Goal: Entertainment & Leisure: Consume media (video, audio)

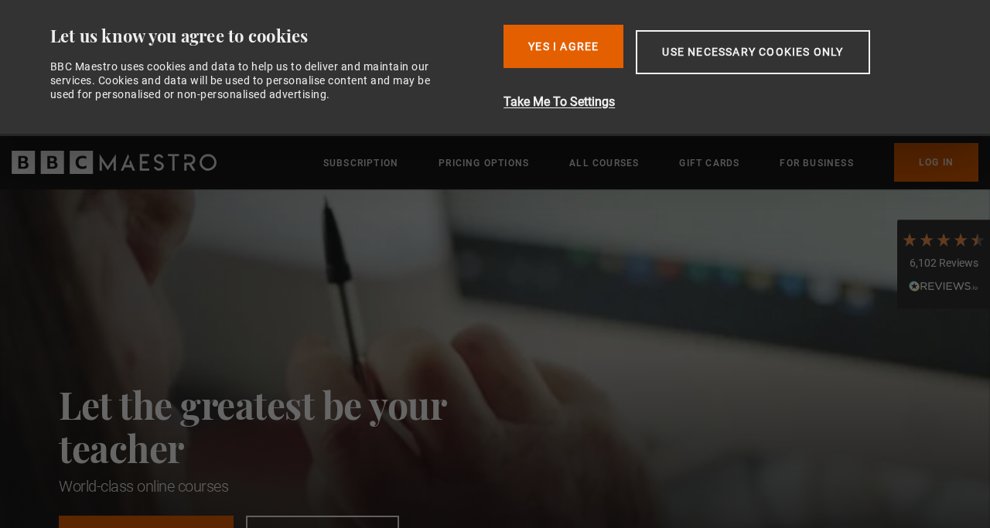
scroll to position [0, 200]
click at [531, 47] on button "Yes I Agree" at bounding box center [563, 46] width 120 height 43
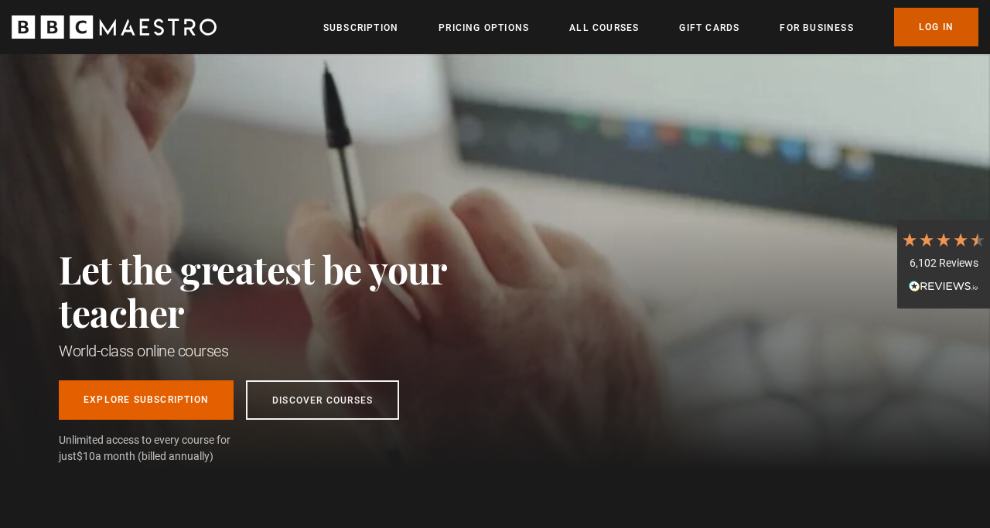
click at [924, 28] on link "Log In" at bounding box center [936, 27] width 84 height 39
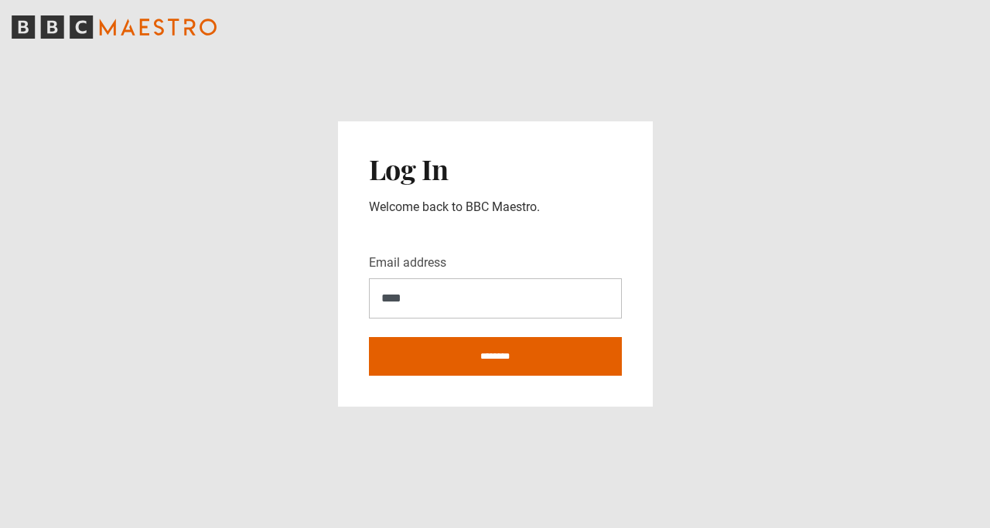
type input "**********"
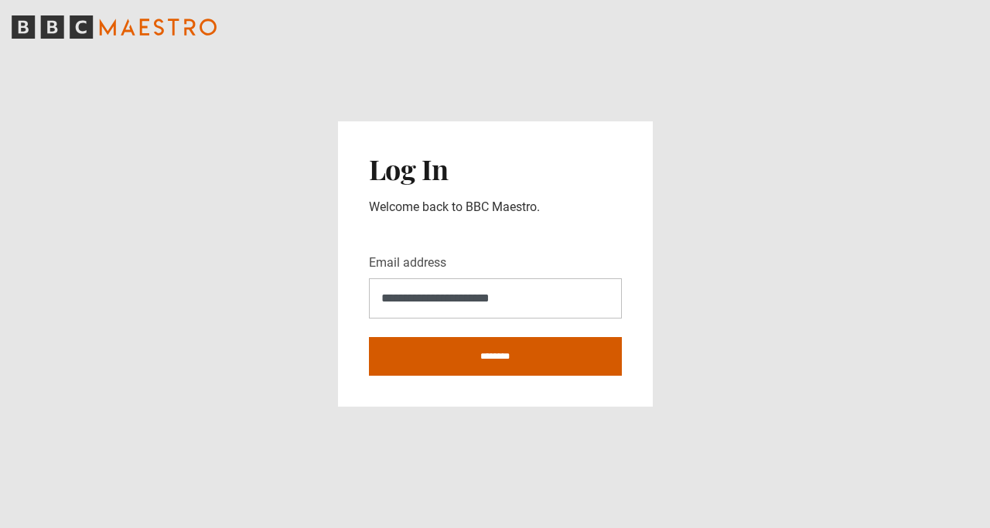
click at [496, 353] on input "********" at bounding box center [495, 356] width 253 height 39
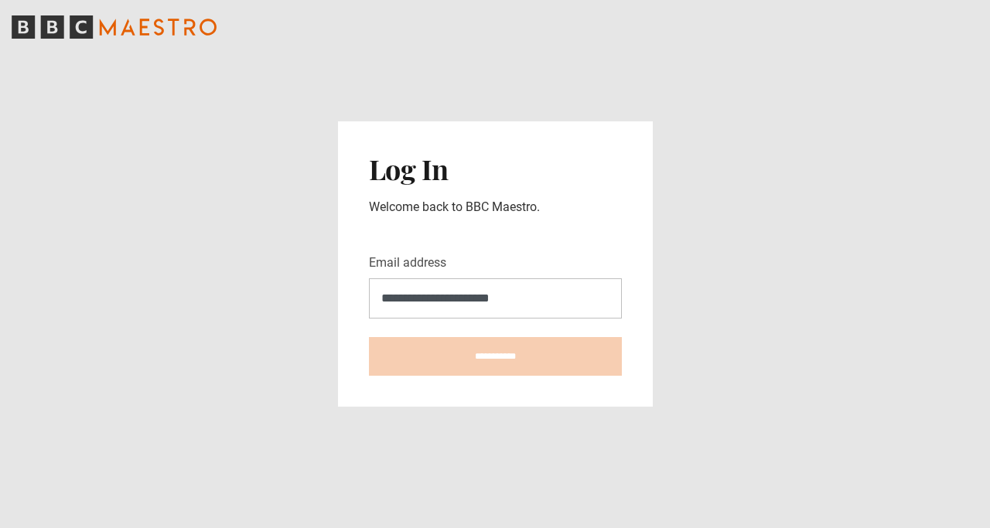
type input "**********"
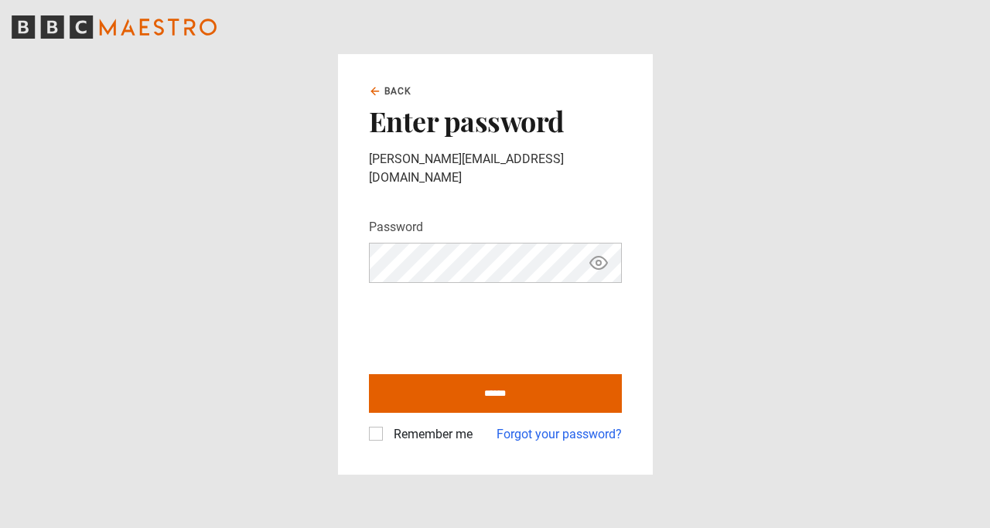
click at [598, 261] on icon "Show password" at bounding box center [598, 263] width 5 height 5
click at [387, 429] on label "Remember me" at bounding box center [429, 434] width 85 height 19
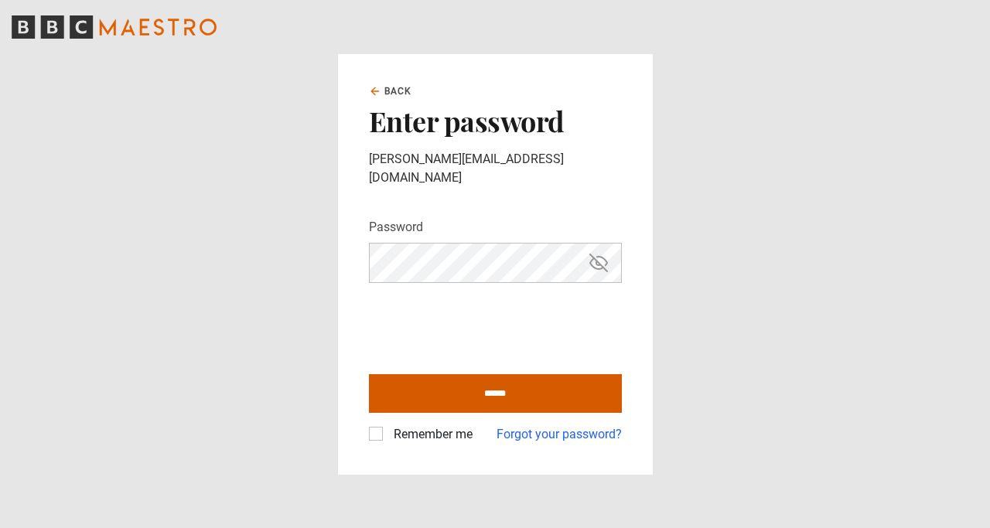
click at [439, 392] on input "******" at bounding box center [495, 393] width 253 height 39
type input "**********"
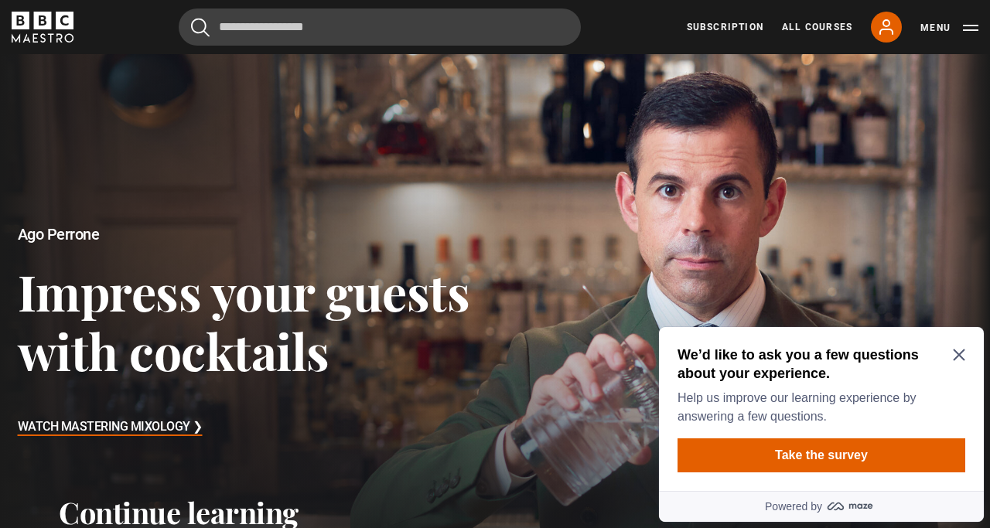
click at [960, 353] on icon "Close Maze Prompt" at bounding box center [959, 355] width 12 height 12
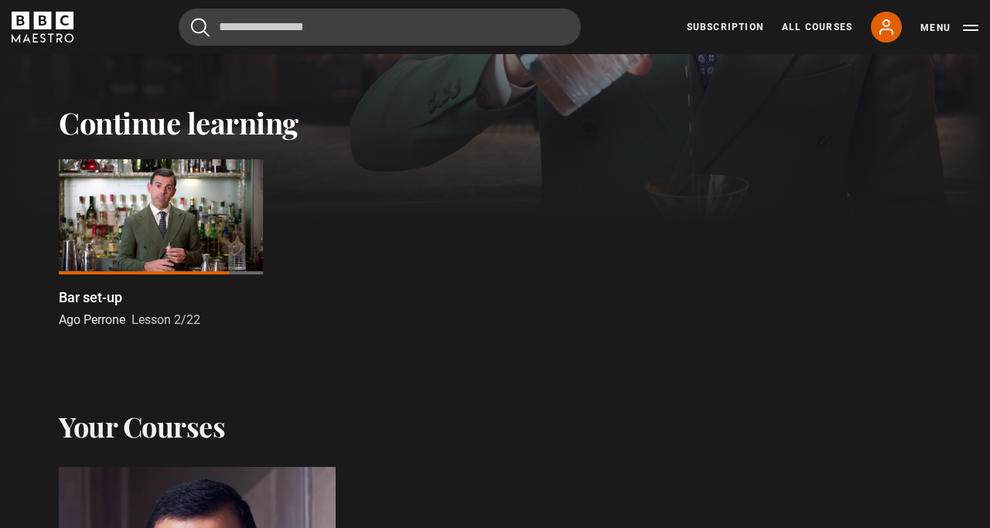
scroll to position [371, 0]
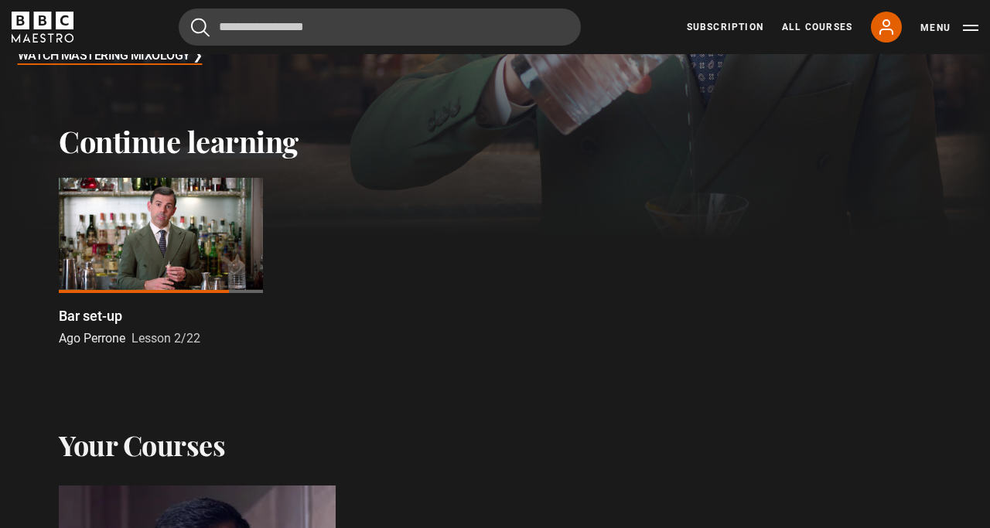
click at [194, 259] on div at bounding box center [161, 235] width 204 height 115
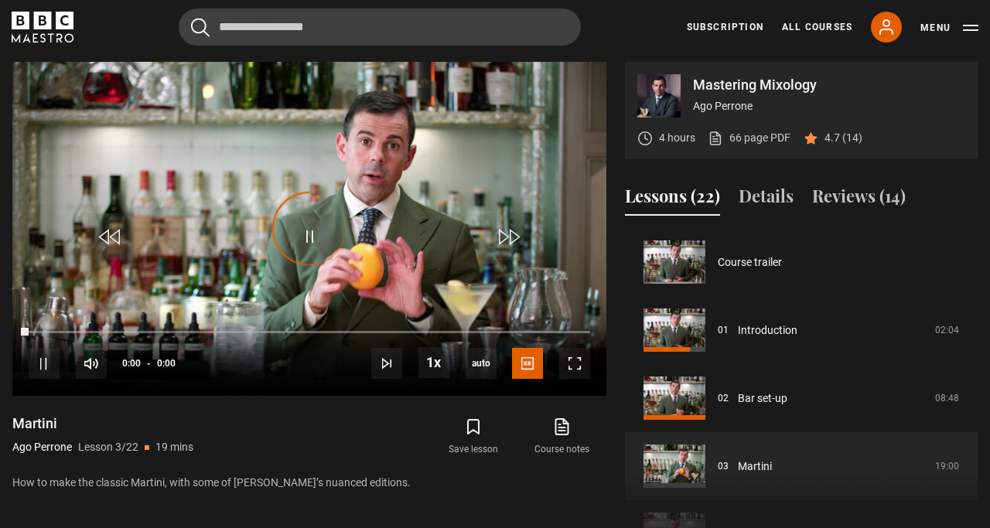
scroll to position [136, 0]
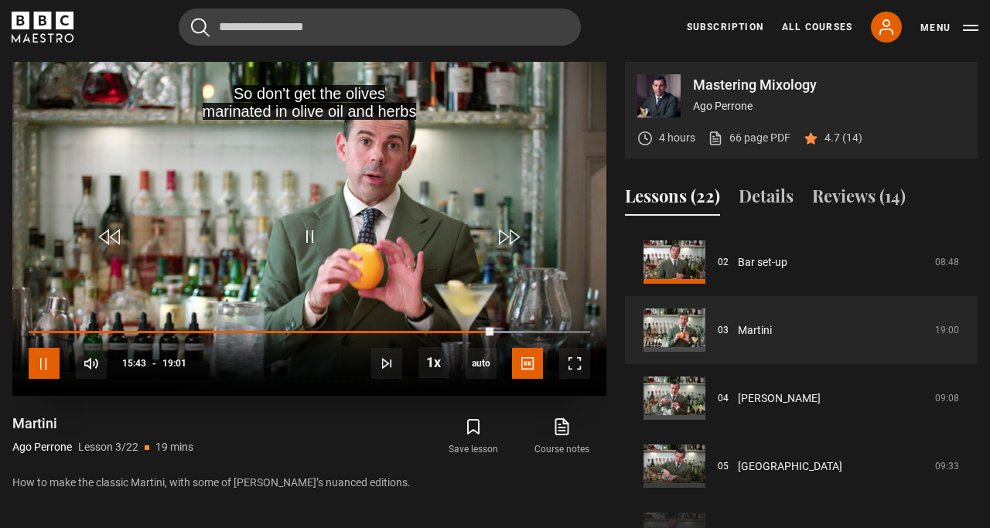
click at [50, 358] on span "Video Player" at bounding box center [44, 363] width 31 height 31
click at [310, 230] on span "Video Player" at bounding box center [309, 236] width 46 height 46
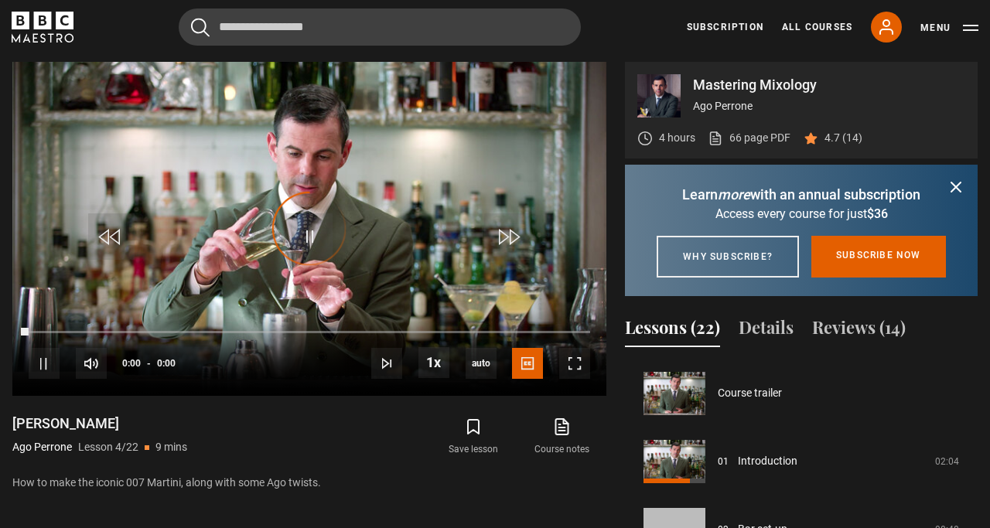
scroll to position [204, 0]
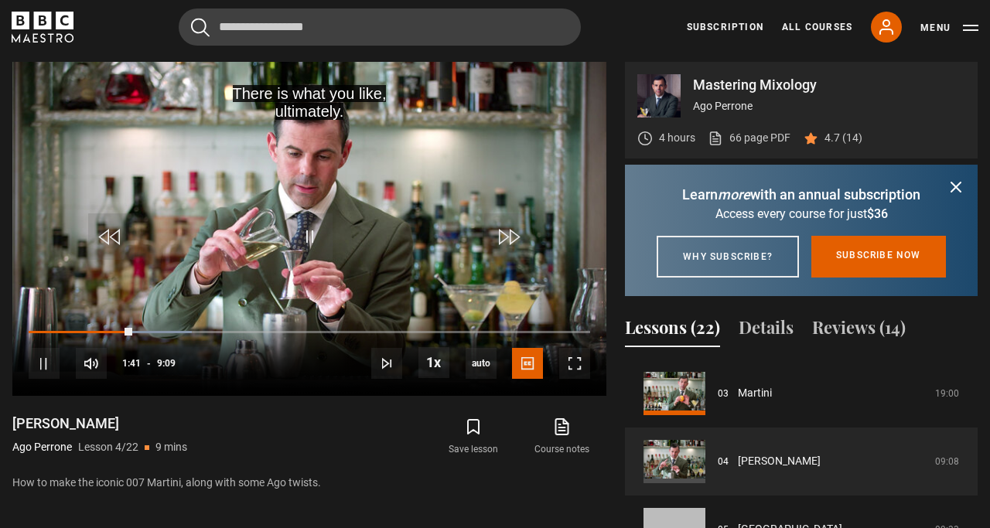
click at [442, 483] on p "How to make the iconic 007 Martini, along with some Ago twists." at bounding box center [309, 483] width 594 height 16
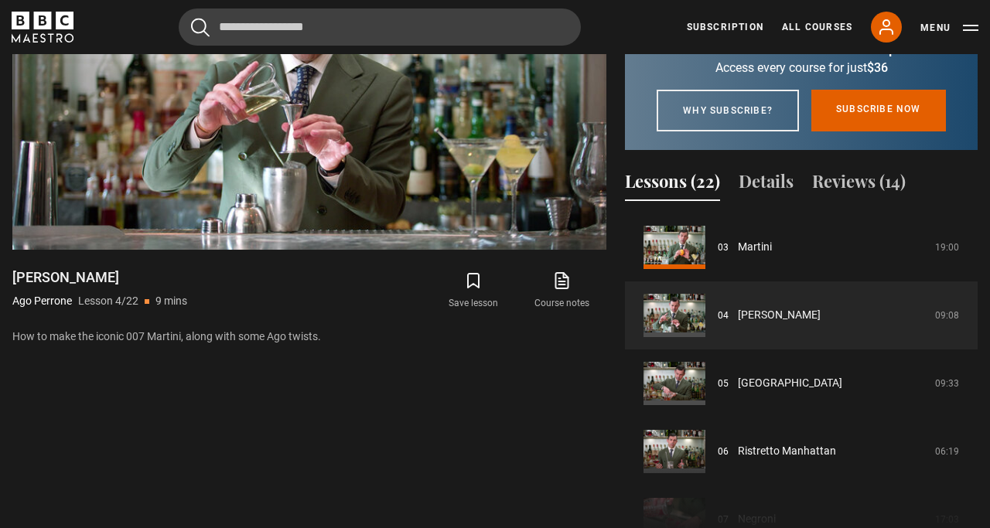
scroll to position [895, 0]
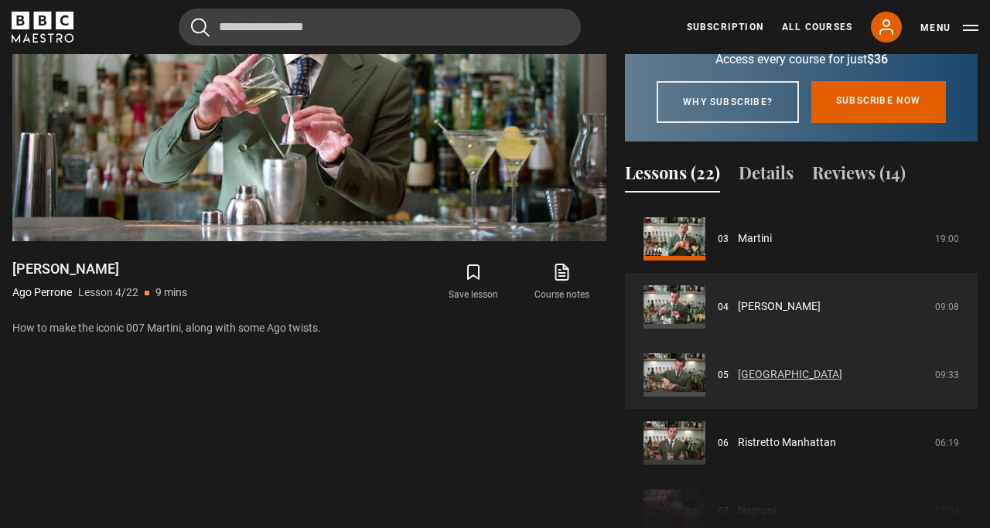
click at [758, 383] on link "[GEOGRAPHIC_DATA]" at bounding box center [790, 375] width 104 height 16
click at [755, 383] on link "[GEOGRAPHIC_DATA]" at bounding box center [790, 375] width 104 height 16
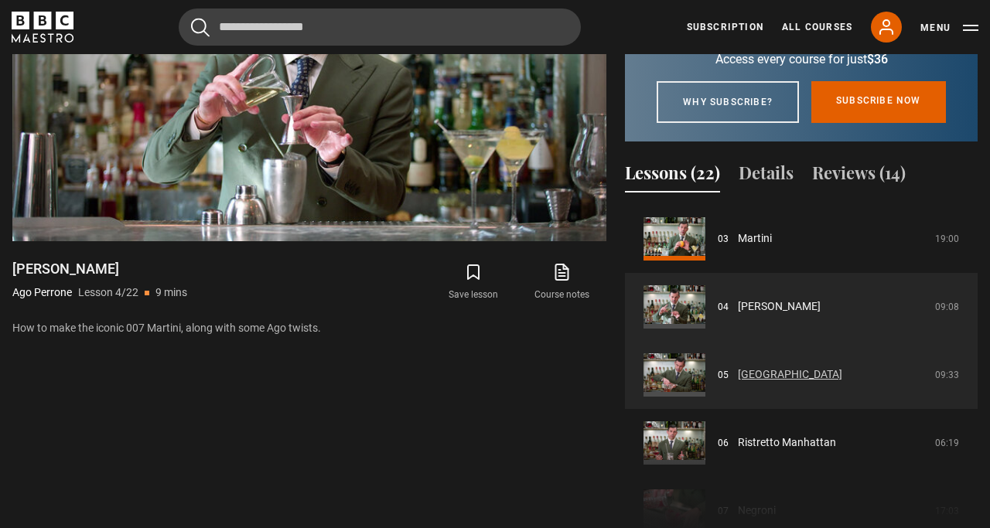
click at [755, 383] on link "[GEOGRAPHIC_DATA]" at bounding box center [790, 375] width 104 height 16
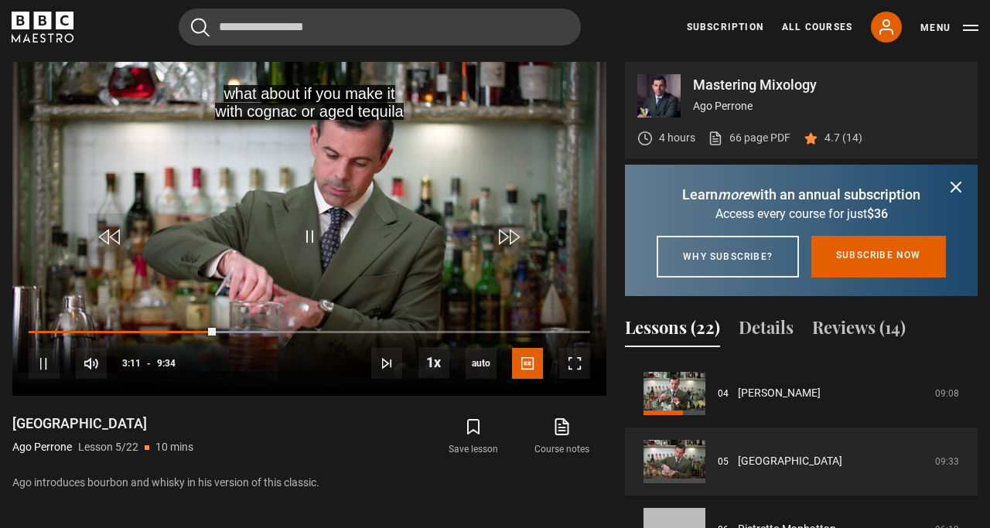
click at [952, 182] on icon "submit" at bounding box center [955, 187] width 19 height 19
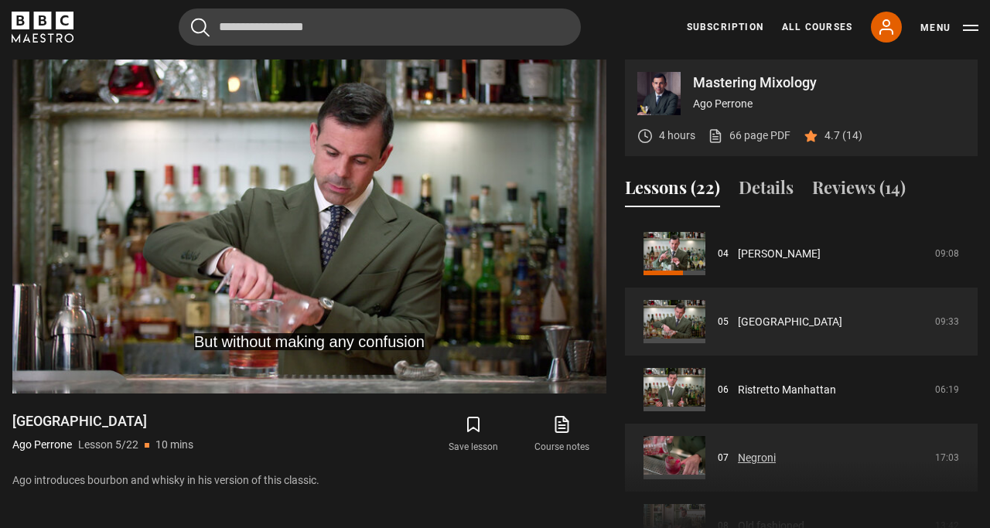
scroll to position [709, 0]
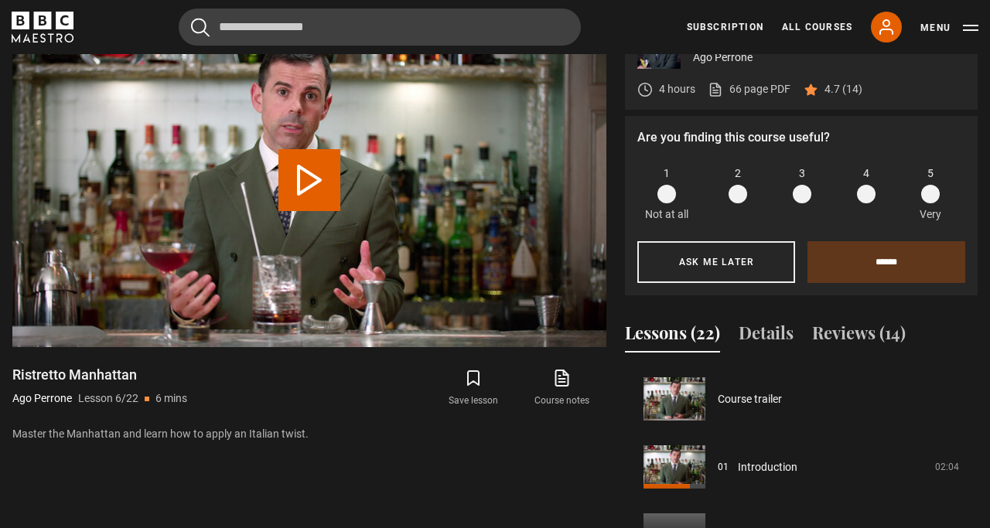
scroll to position [340, 0]
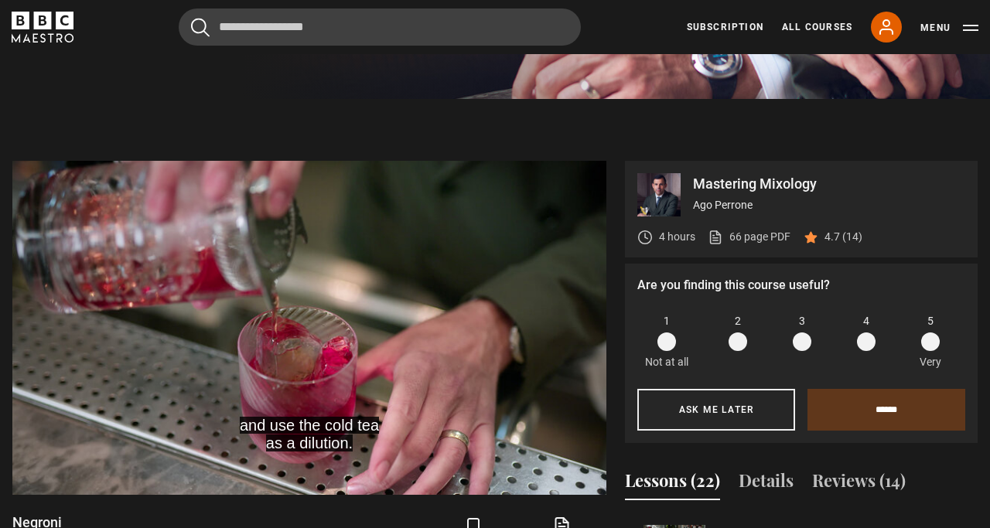
scroll to position [634, 0]
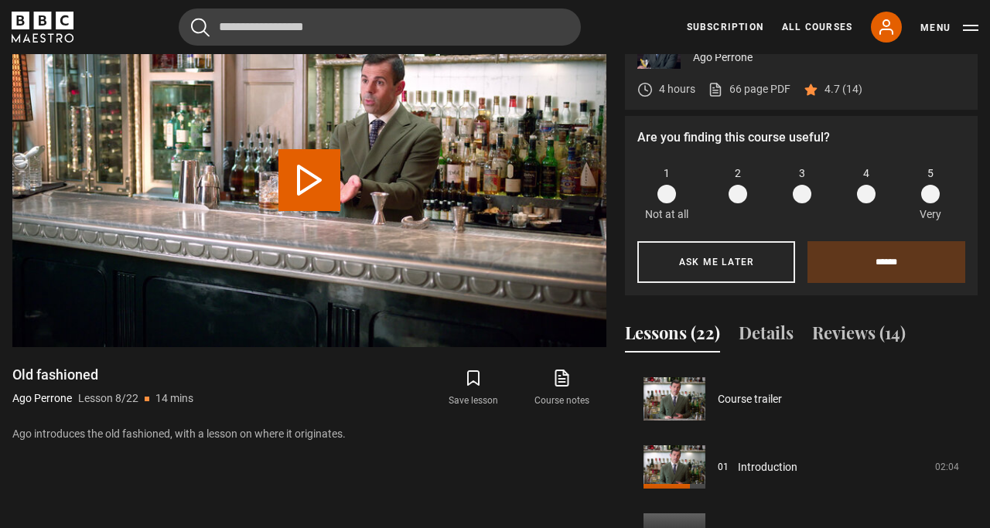
scroll to position [476, 0]
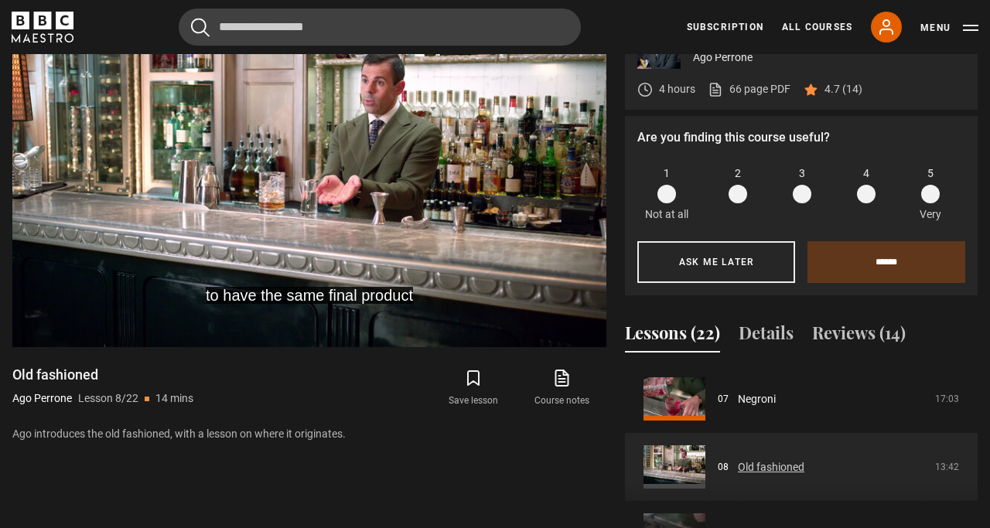
click at [804, 459] on link "Old fashioned" at bounding box center [771, 467] width 66 height 16
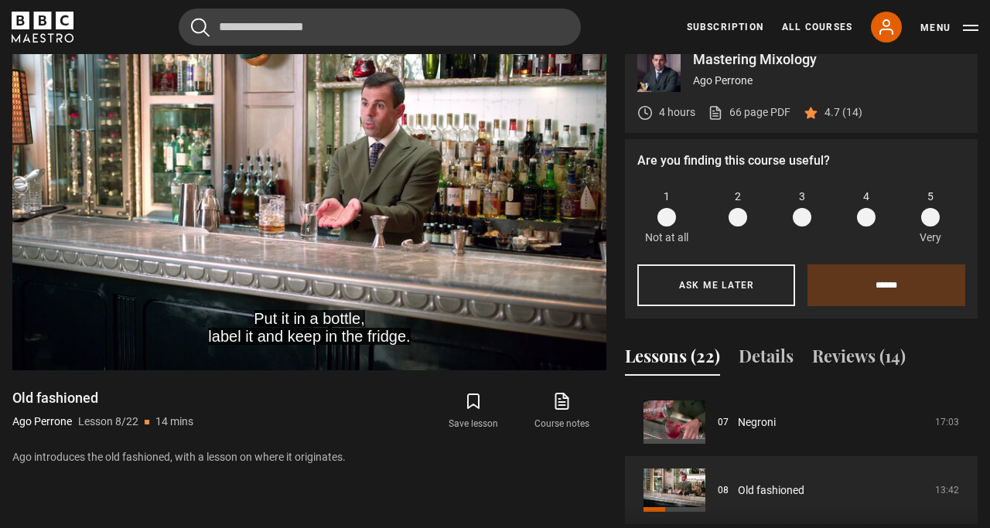
scroll to position [740, 0]
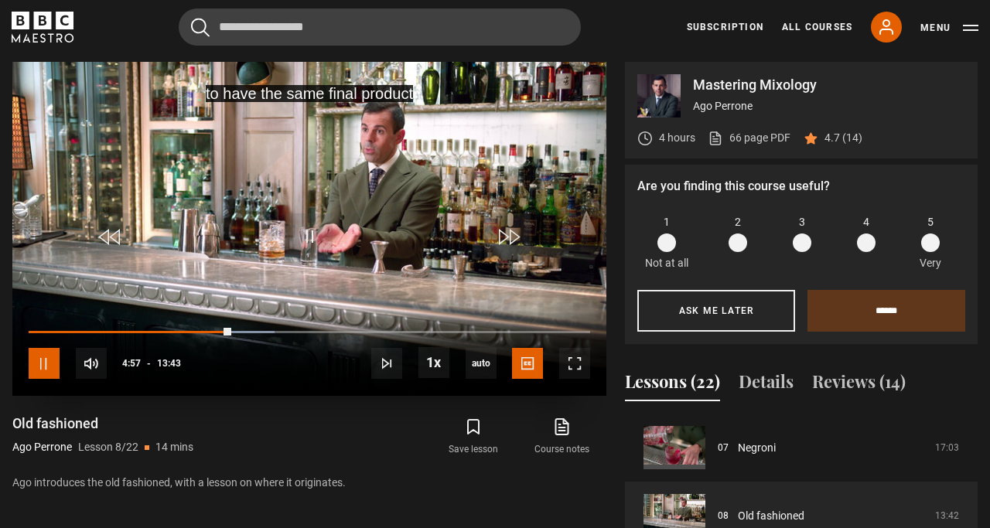
click at [46, 362] on span "Video Player" at bounding box center [44, 363] width 31 height 31
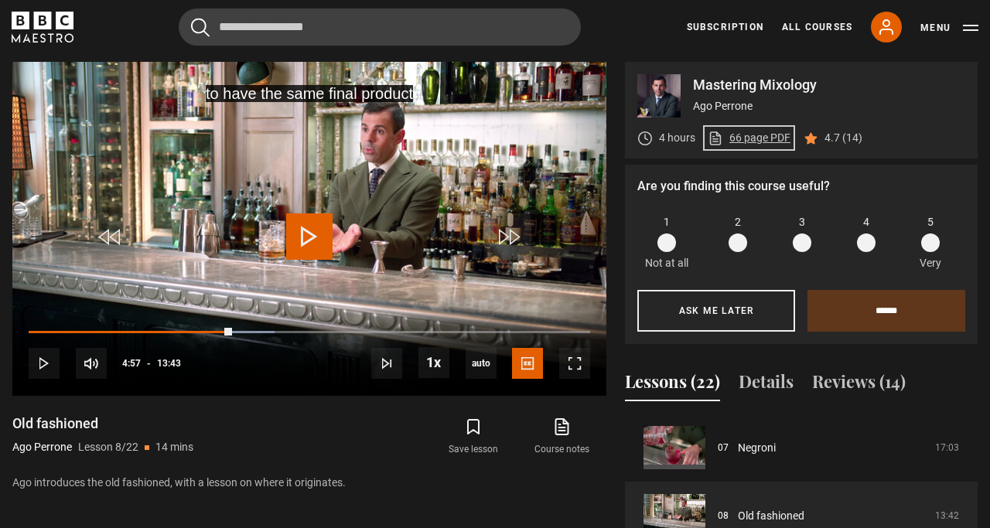
click at [745, 140] on link "66 page PDF (opens in new tab)" at bounding box center [749, 138] width 83 height 16
